Goal: Task Accomplishment & Management: Manage account settings

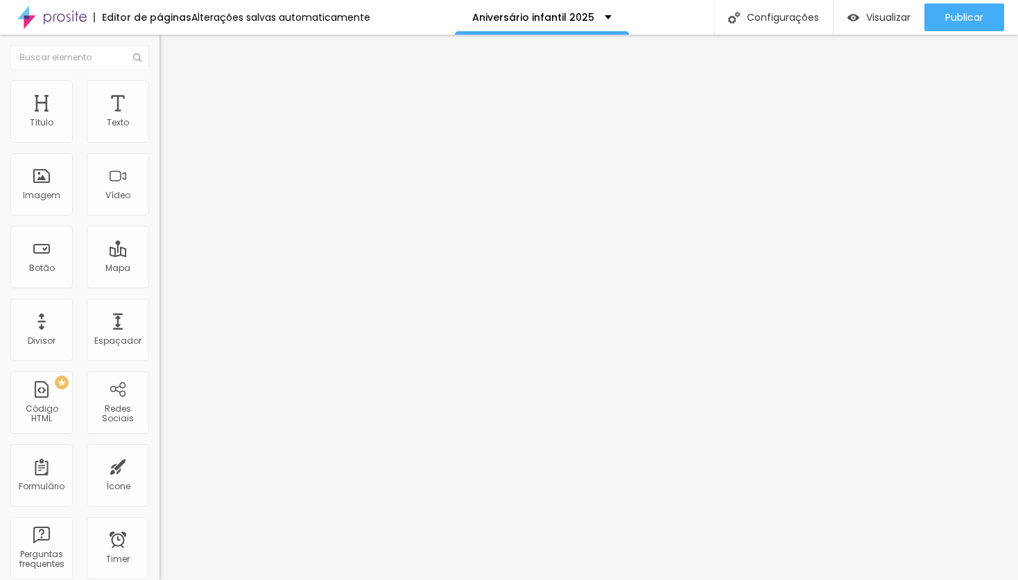
click at [159, 119] on span "Trocar imagem" at bounding box center [197, 113] width 76 height 12
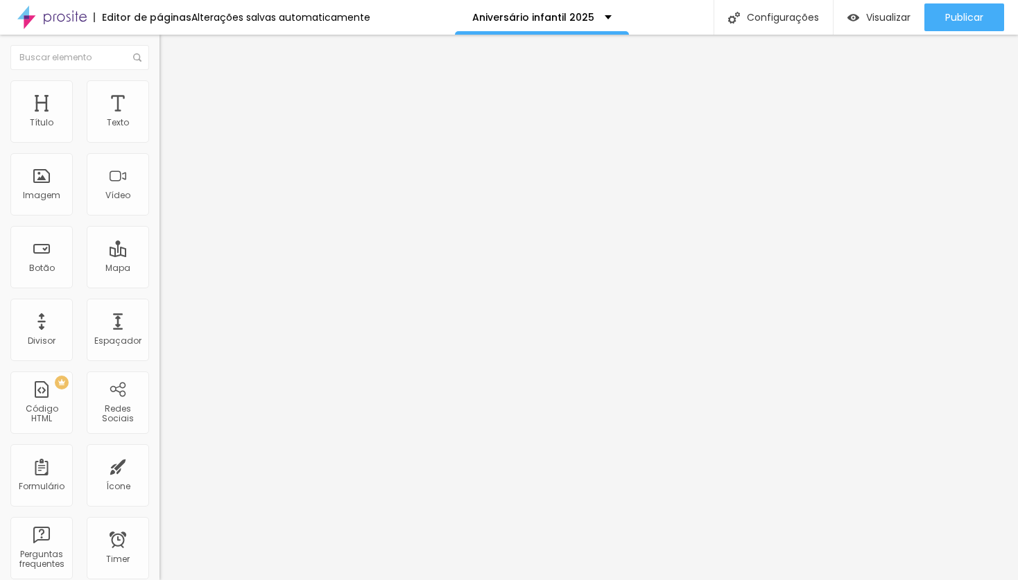
click at [159, 119] on span "Trocar imagem" at bounding box center [197, 113] width 76 height 12
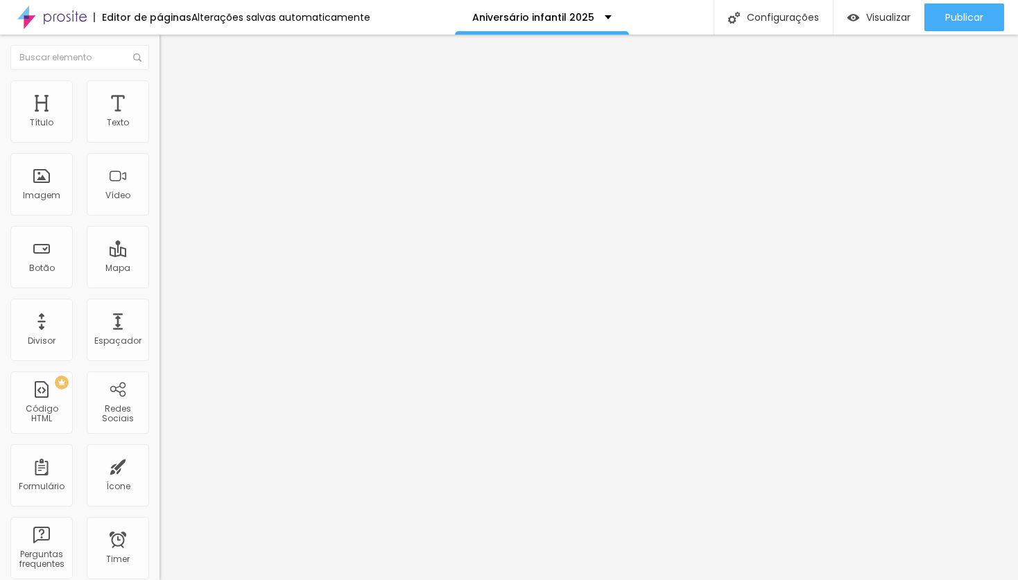
click at [159, 119] on span "Trocar imagem" at bounding box center [197, 113] width 76 height 12
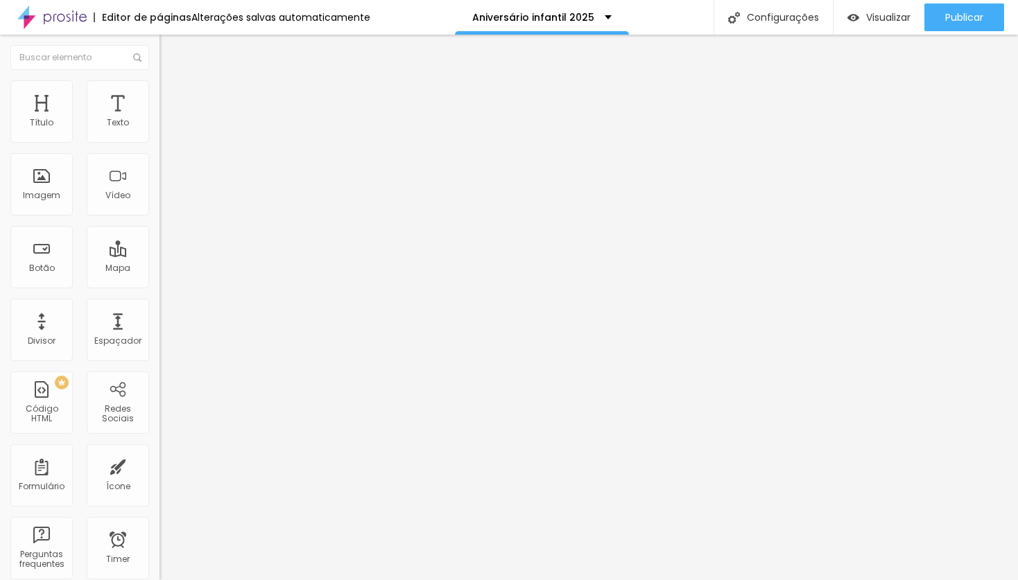
click at [159, 119] on span "Trocar imagem" at bounding box center [197, 113] width 76 height 12
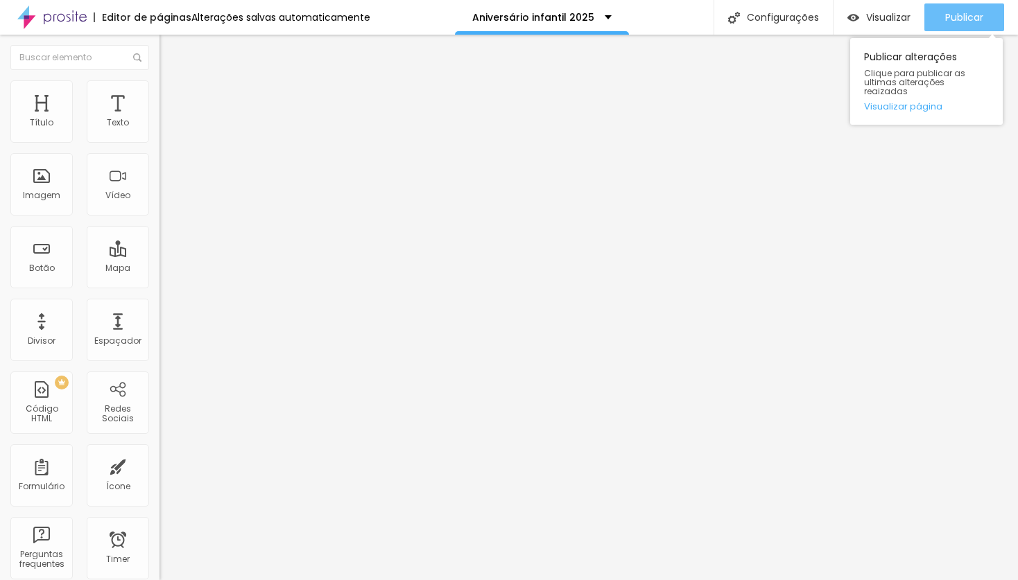
click at [956, 17] on span "Publicar" at bounding box center [964, 17] width 38 height 11
